Goal: Navigation & Orientation: Find specific page/section

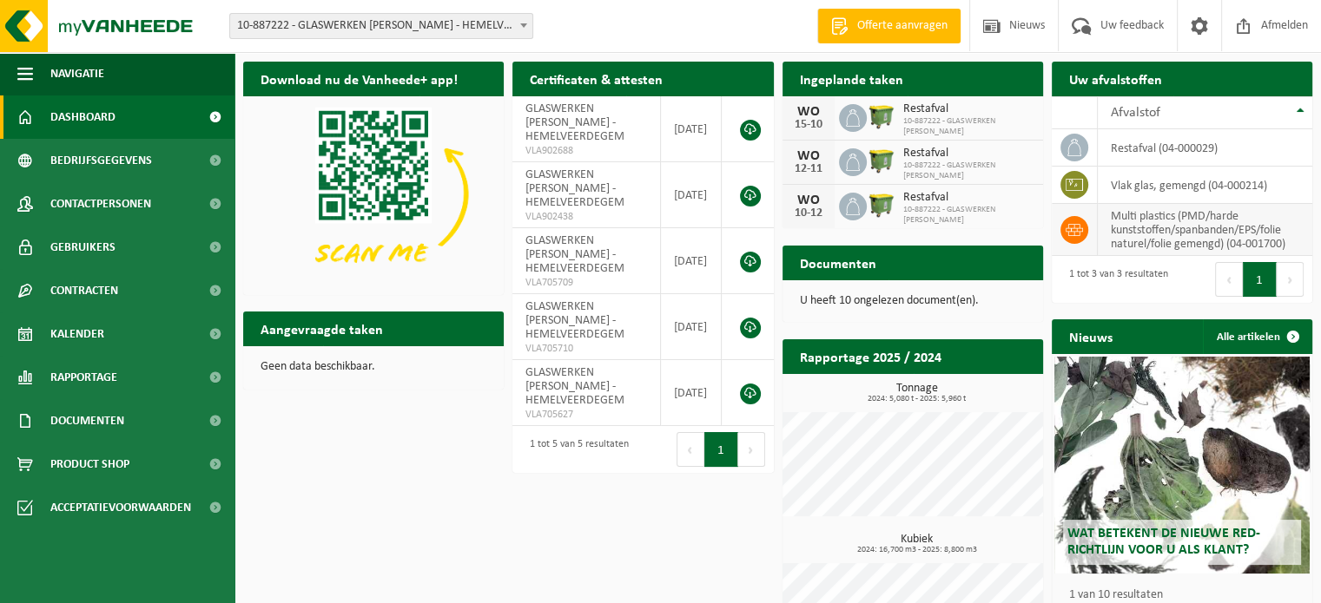
click at [1153, 220] on td "multi plastics (PMD/harde kunststoffen/spanbanden/EPS/folie naturel/folie gemen…" at bounding box center [1204, 230] width 214 height 52
click at [91, 336] on span "Kalender" at bounding box center [77, 334] width 54 height 43
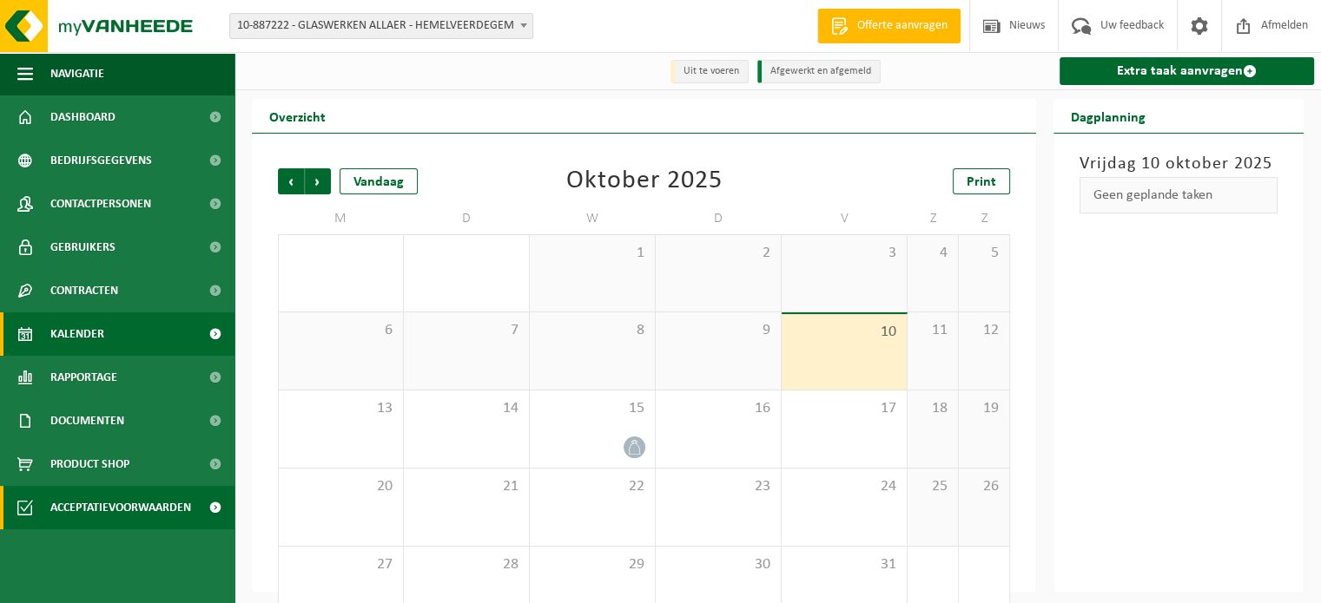
click at [101, 503] on span "Acceptatievoorwaarden" at bounding box center [120, 507] width 141 height 43
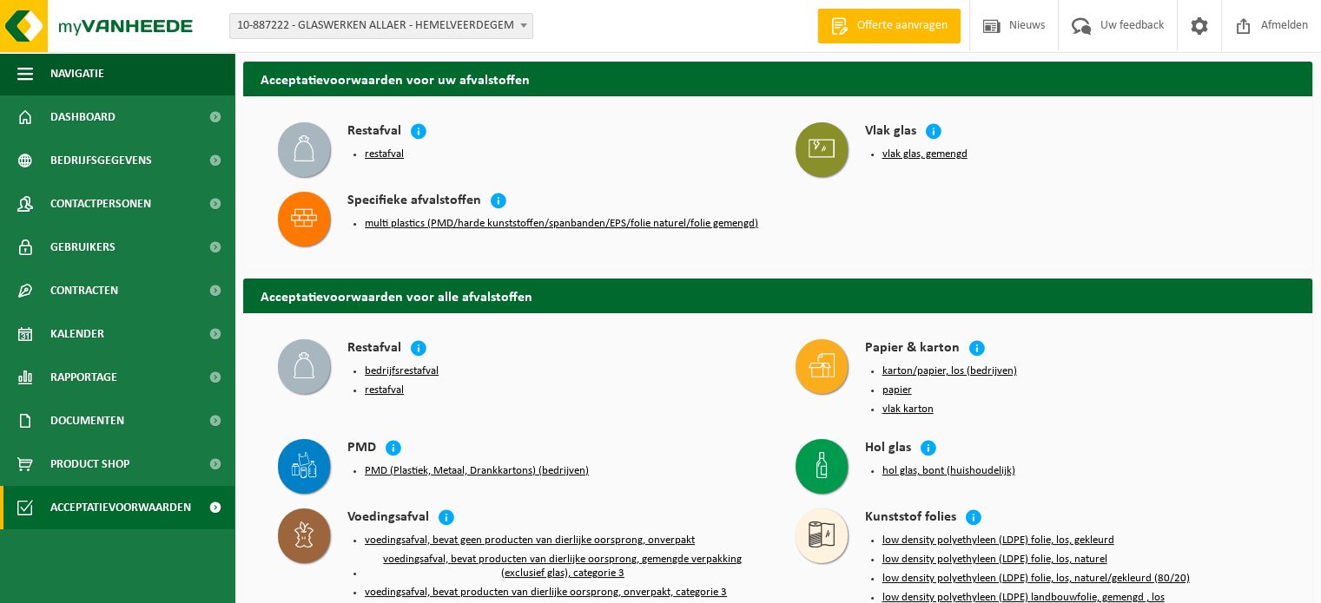
click at [441, 225] on button "multi plastics (PMD/harde kunststoffen/spanbanden/EPS/folie naturel/folie gemen…" at bounding box center [561, 224] width 393 height 14
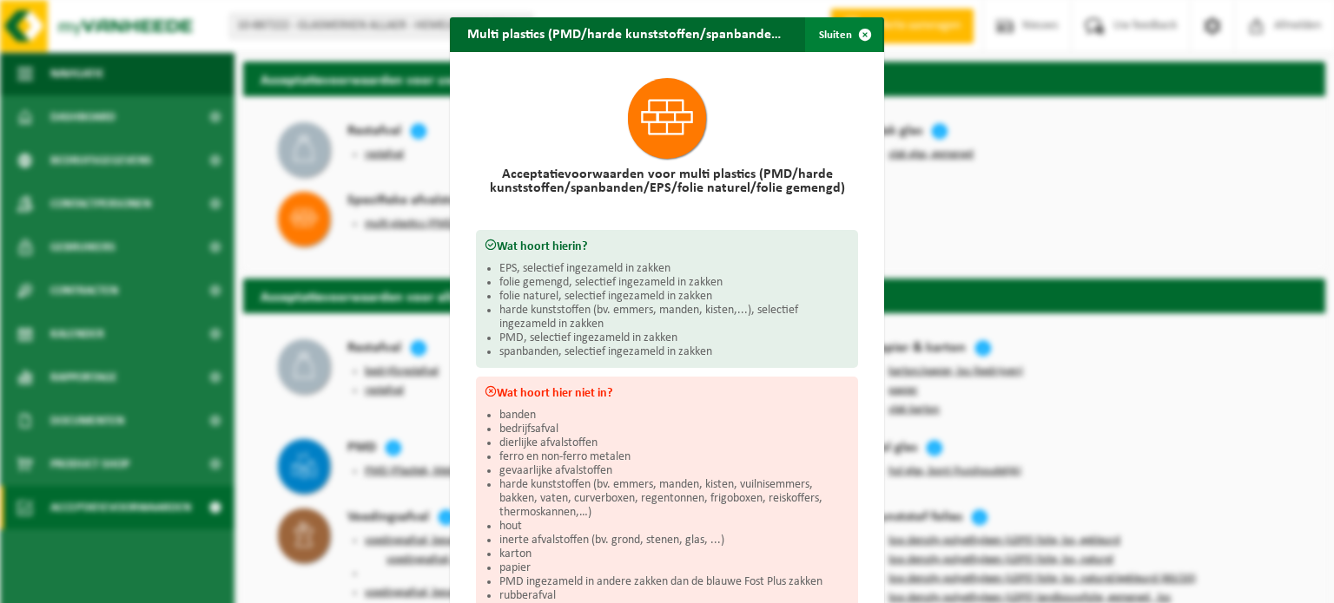
click at [859, 34] on span "button" at bounding box center [864, 34] width 35 height 35
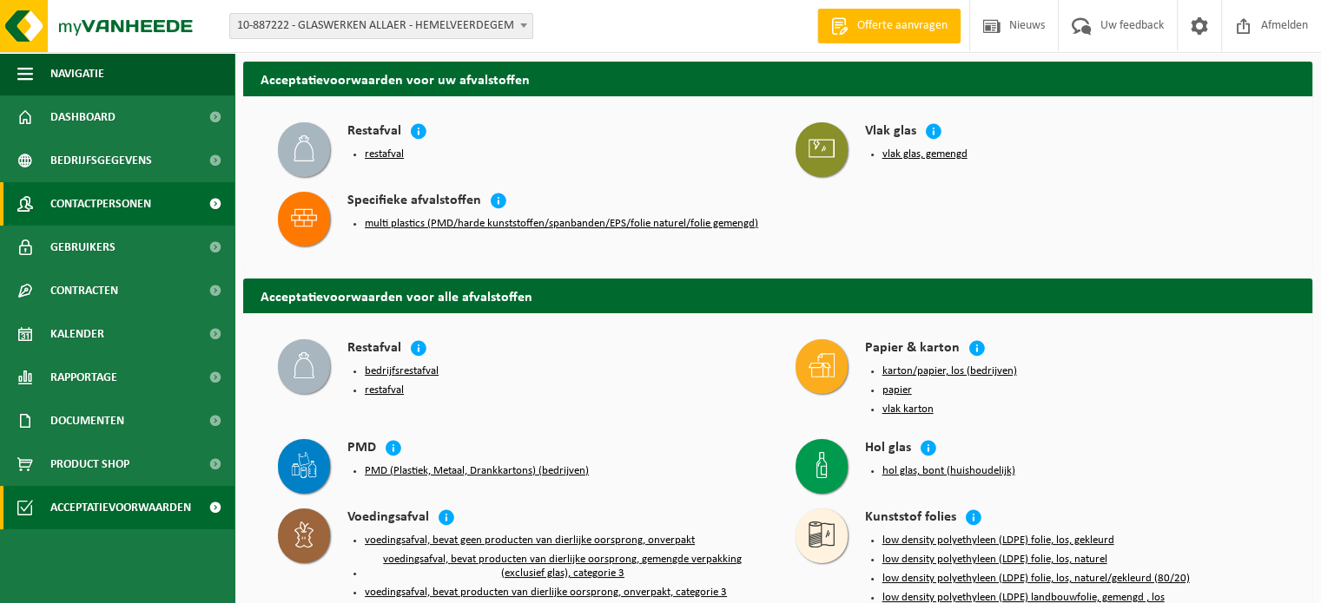
click at [111, 201] on span "Contactpersonen" at bounding box center [100, 203] width 101 height 43
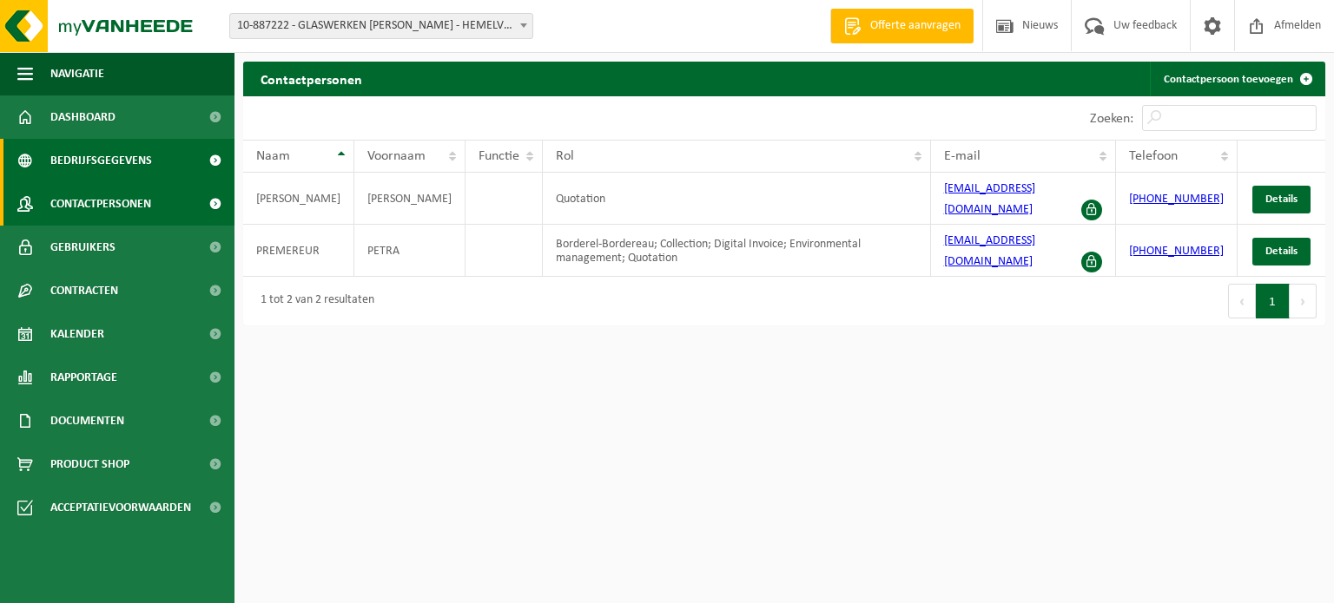
click at [91, 158] on span "Bedrijfsgegevens" at bounding box center [101, 160] width 102 height 43
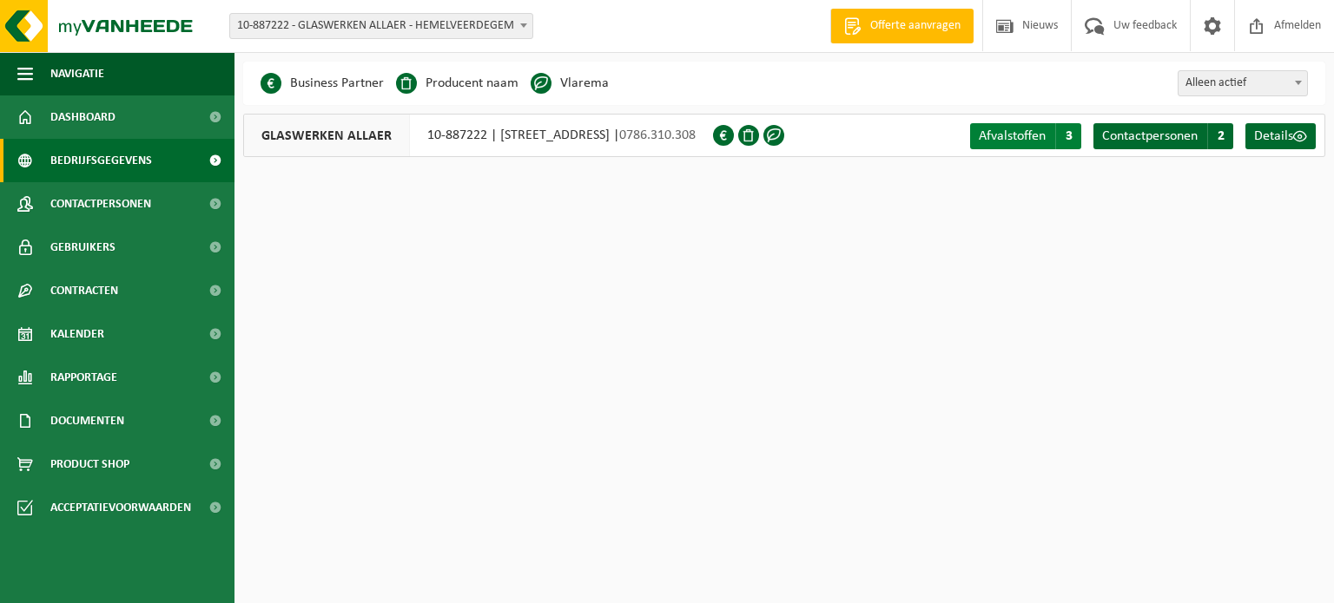
click at [1012, 129] on span "Afvalstoffen" at bounding box center [1012, 136] width 67 height 14
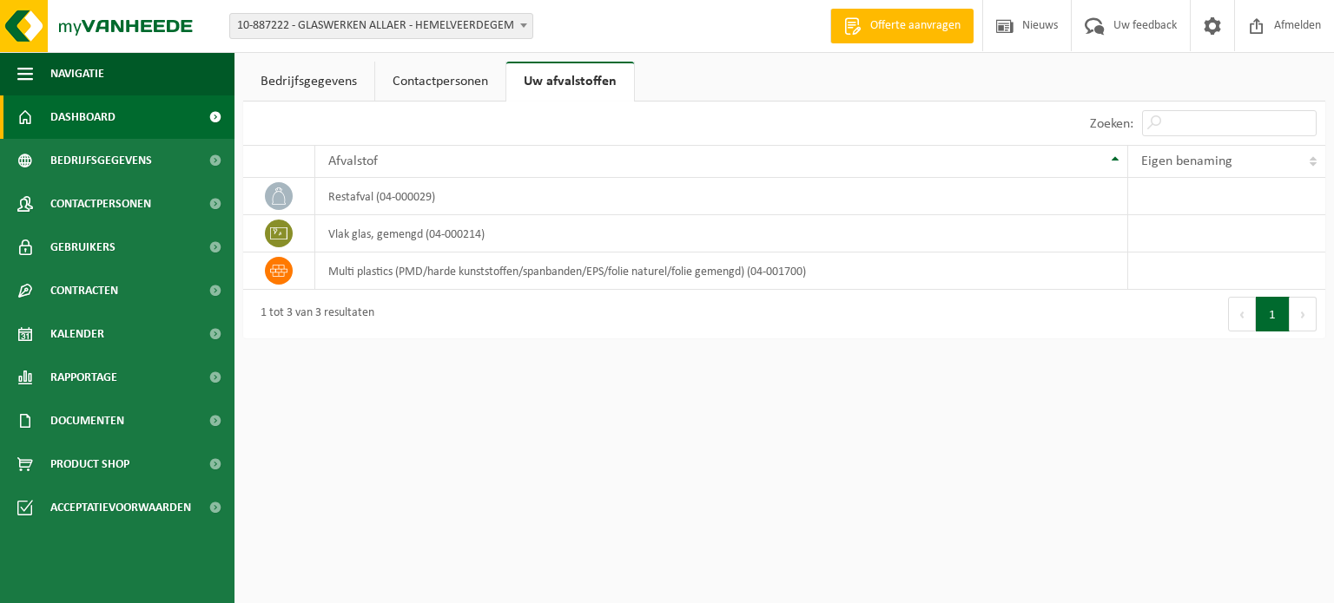
click at [101, 118] on span "Dashboard" at bounding box center [82, 117] width 65 height 43
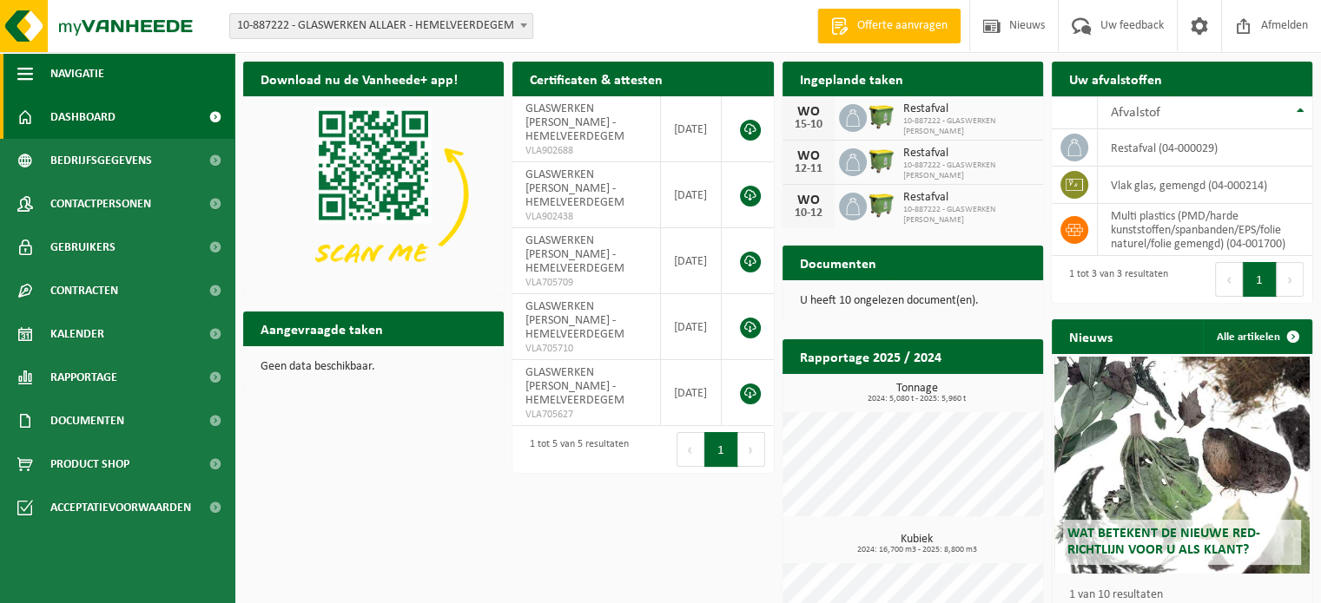
click at [36, 71] on button "Navigatie" at bounding box center [117, 73] width 234 height 43
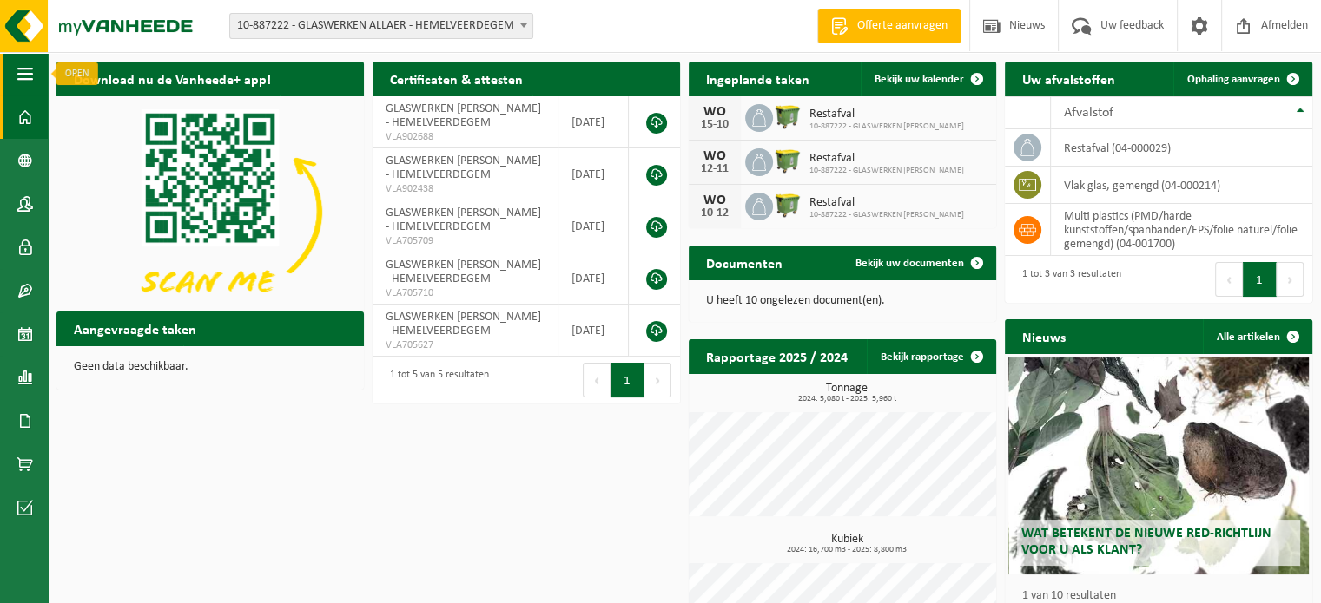
click at [21, 68] on span "button" at bounding box center [25, 73] width 16 height 43
